Goal: Navigation & Orientation: Find specific page/section

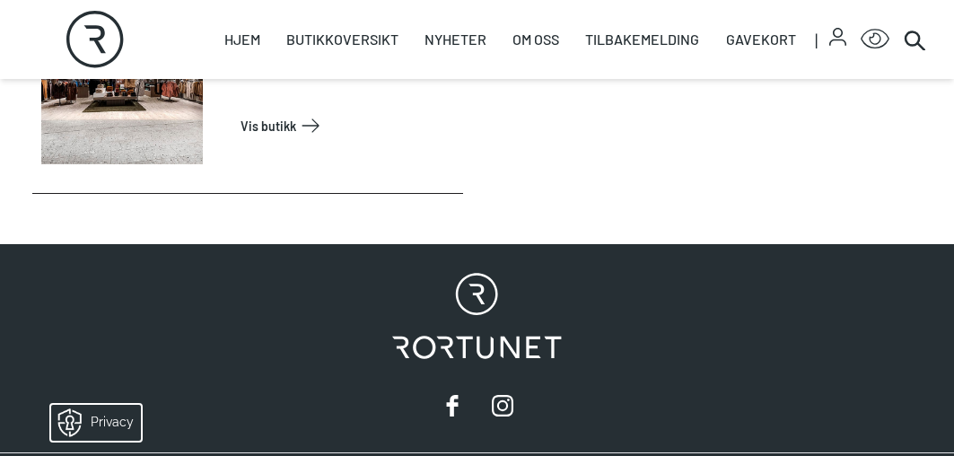
scroll to position [5924, 0]
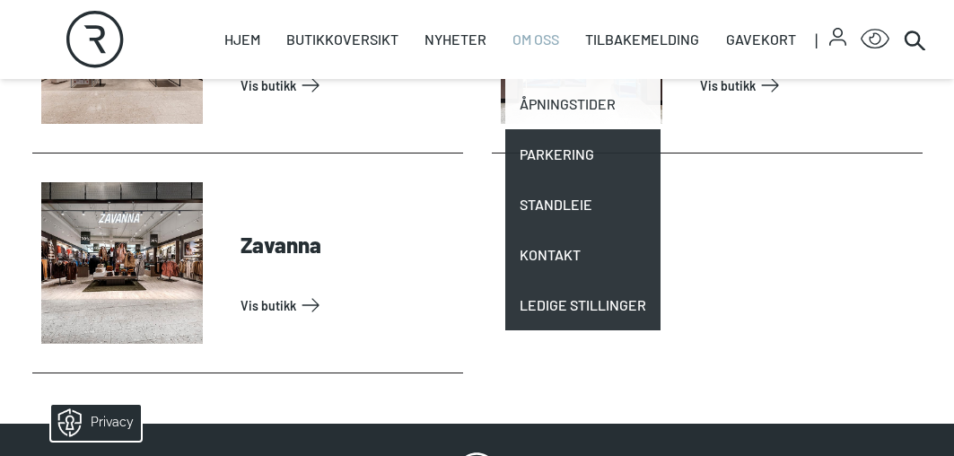
click at [547, 110] on link "Åpningstider" at bounding box center [582, 104] width 155 height 50
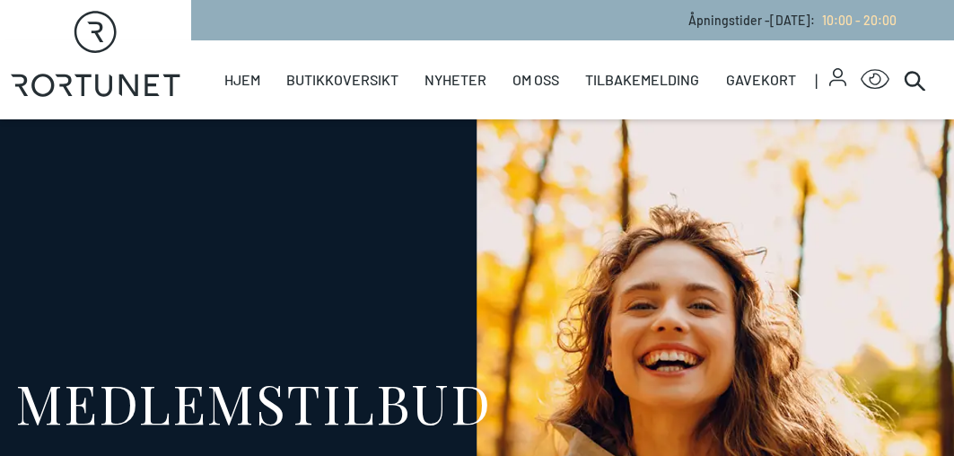
select select "NO"
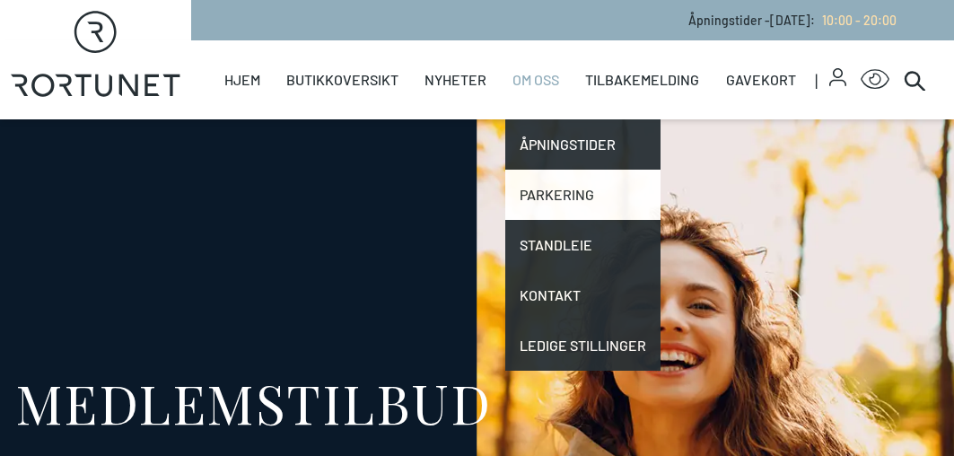
click at [554, 186] on link "Parkering" at bounding box center [582, 195] width 155 height 50
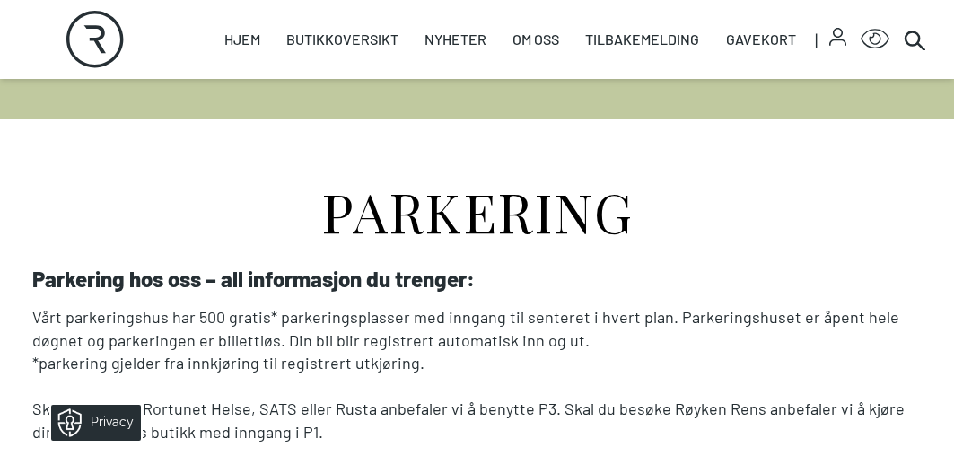
scroll to position [180, 0]
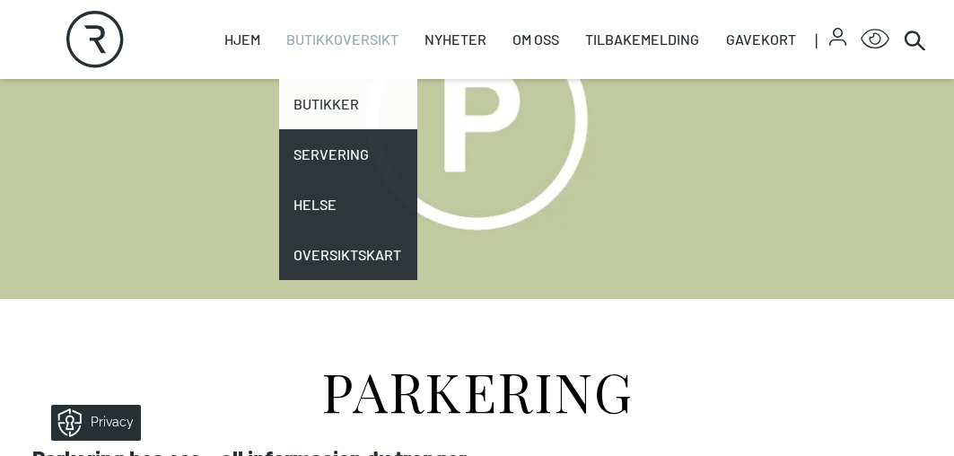
click at [333, 105] on link "Butikker" at bounding box center [348, 104] width 138 height 50
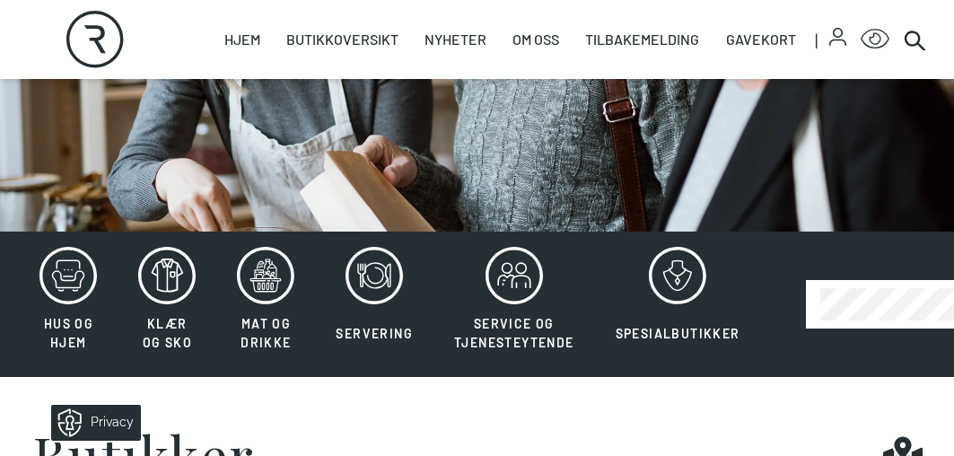
scroll to position [359, 0]
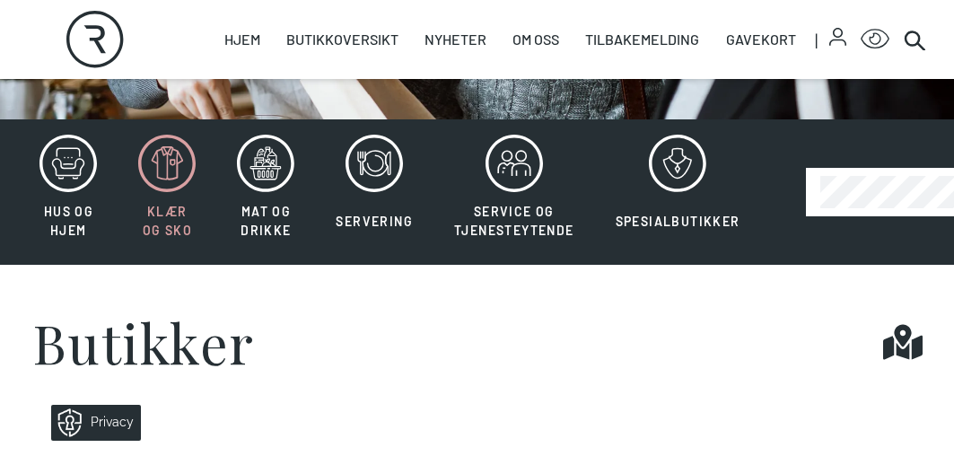
click at [162, 177] on icon at bounding box center [166, 163] width 57 height 57
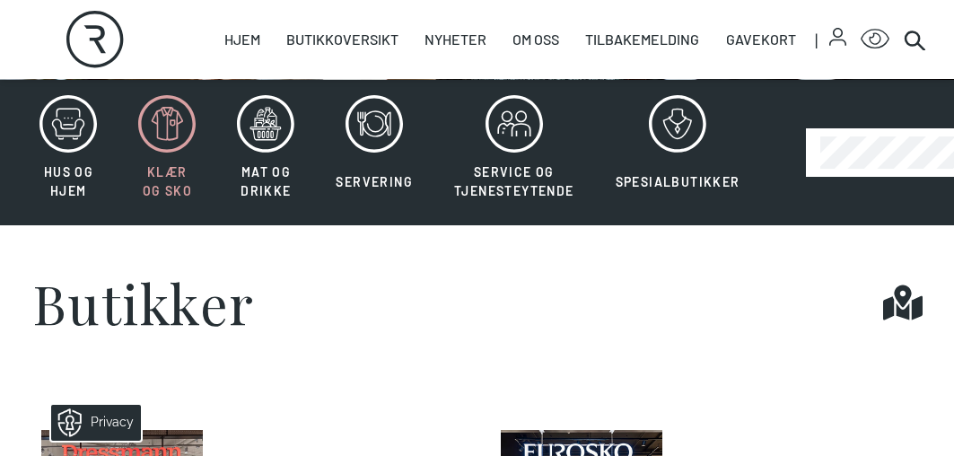
scroll to position [359, 0]
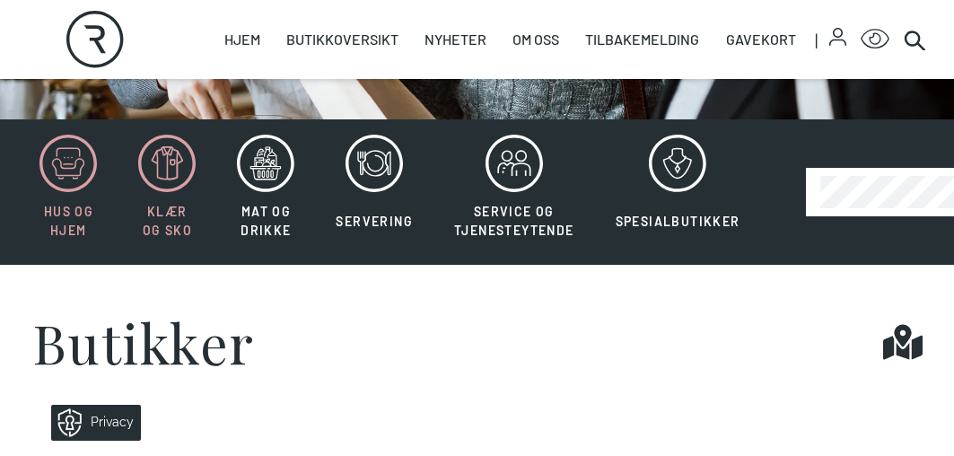
click at [89, 180] on icon at bounding box center [67, 163] width 57 height 57
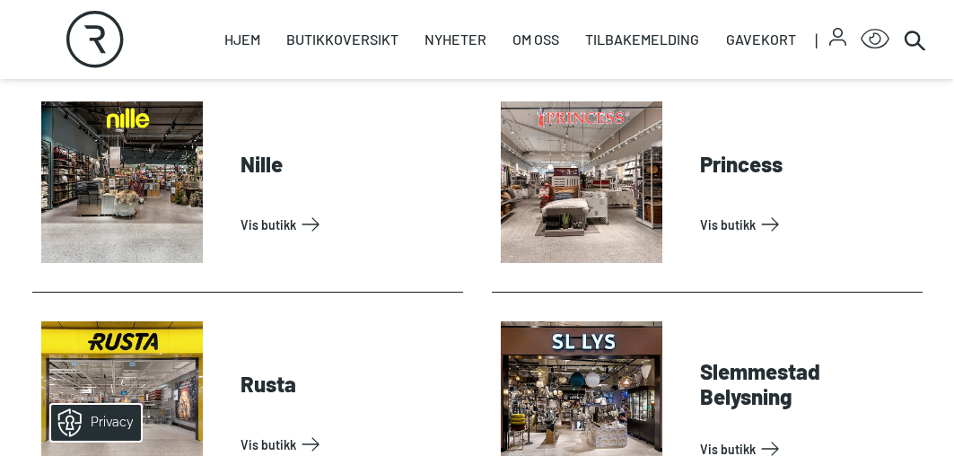
scroll to position [1346, 0]
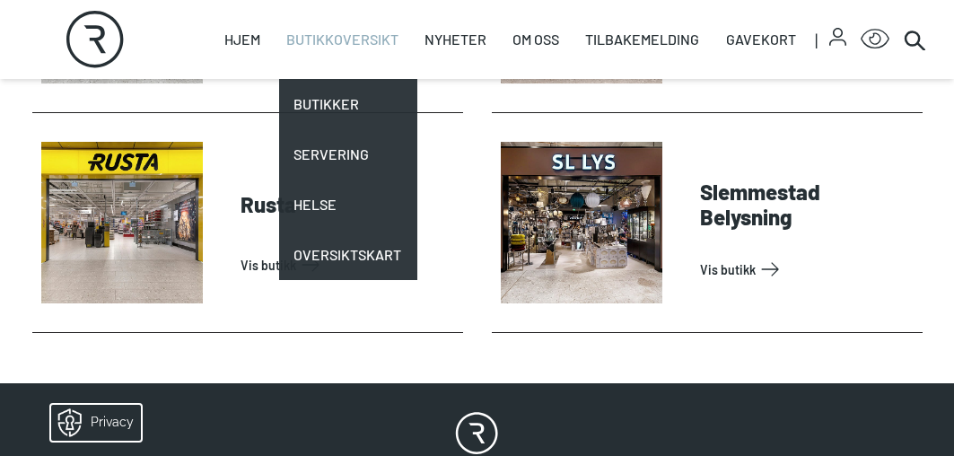
click at [302, 32] on link "Butikkoversikt" at bounding box center [342, 39] width 112 height 79
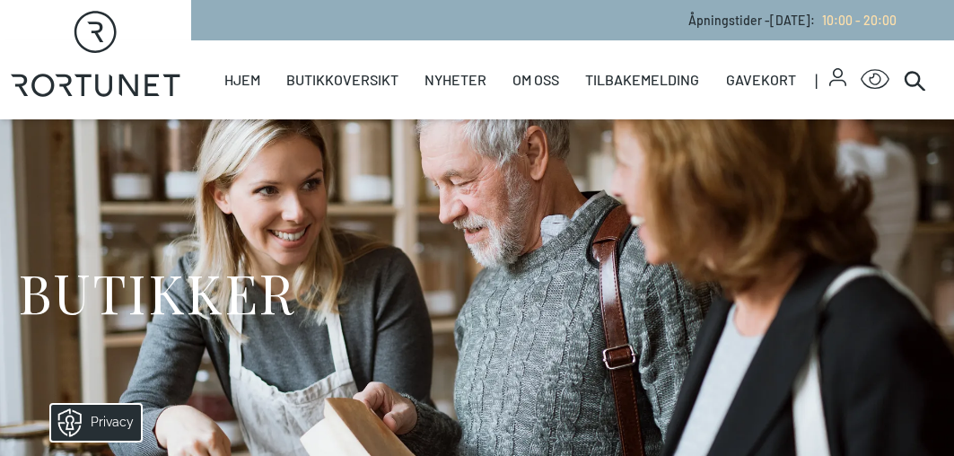
scroll to position [359, 0]
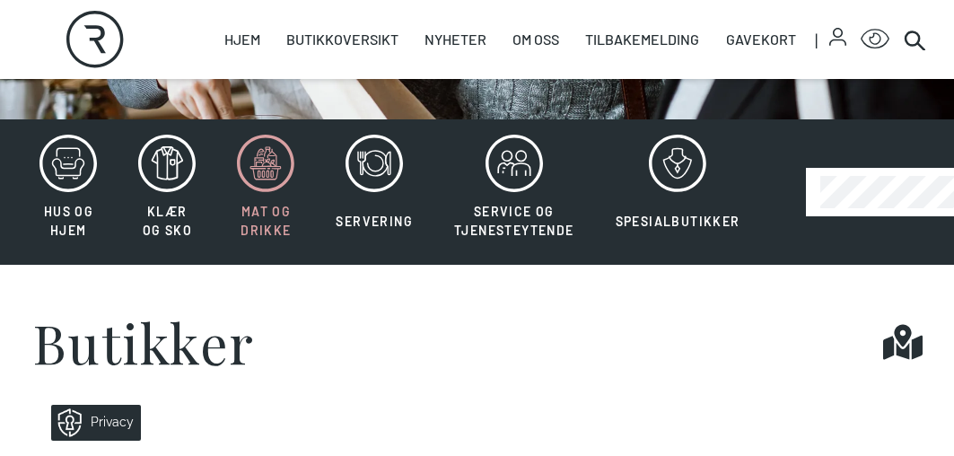
click at [262, 180] on icon at bounding box center [265, 163] width 57 height 57
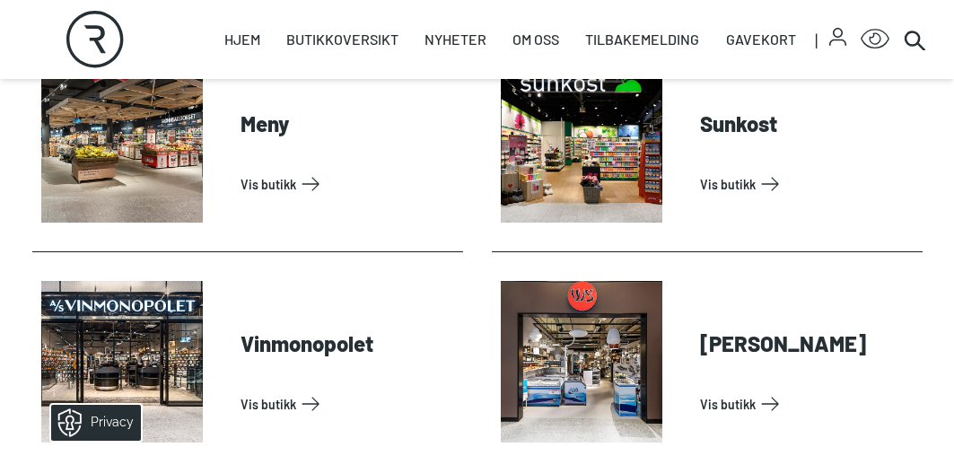
scroll to position [718, 0]
